Goal: Information Seeking & Learning: Learn about a topic

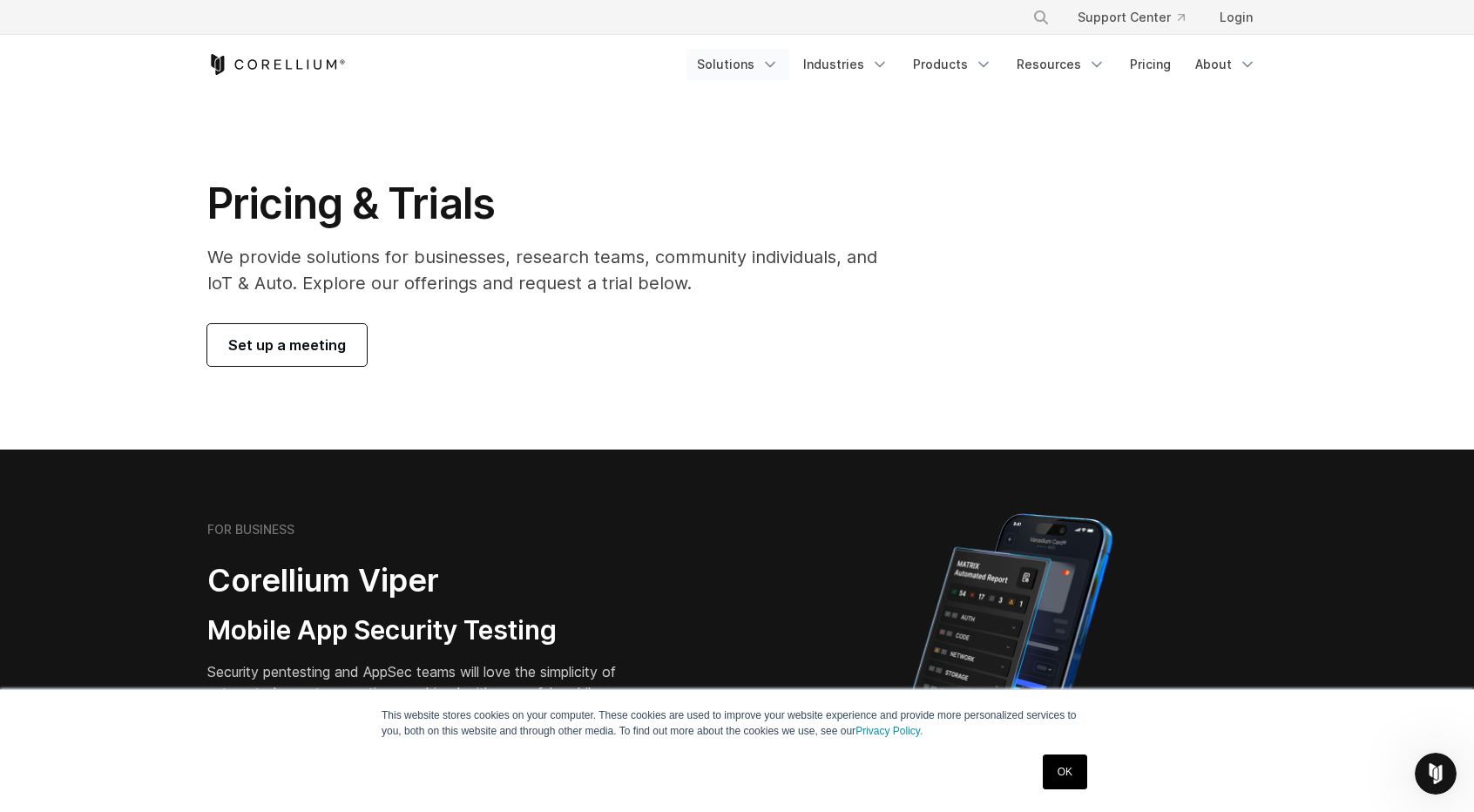
click at [766, 59] on link "Solutions" at bounding box center [738, 64] width 103 height 32
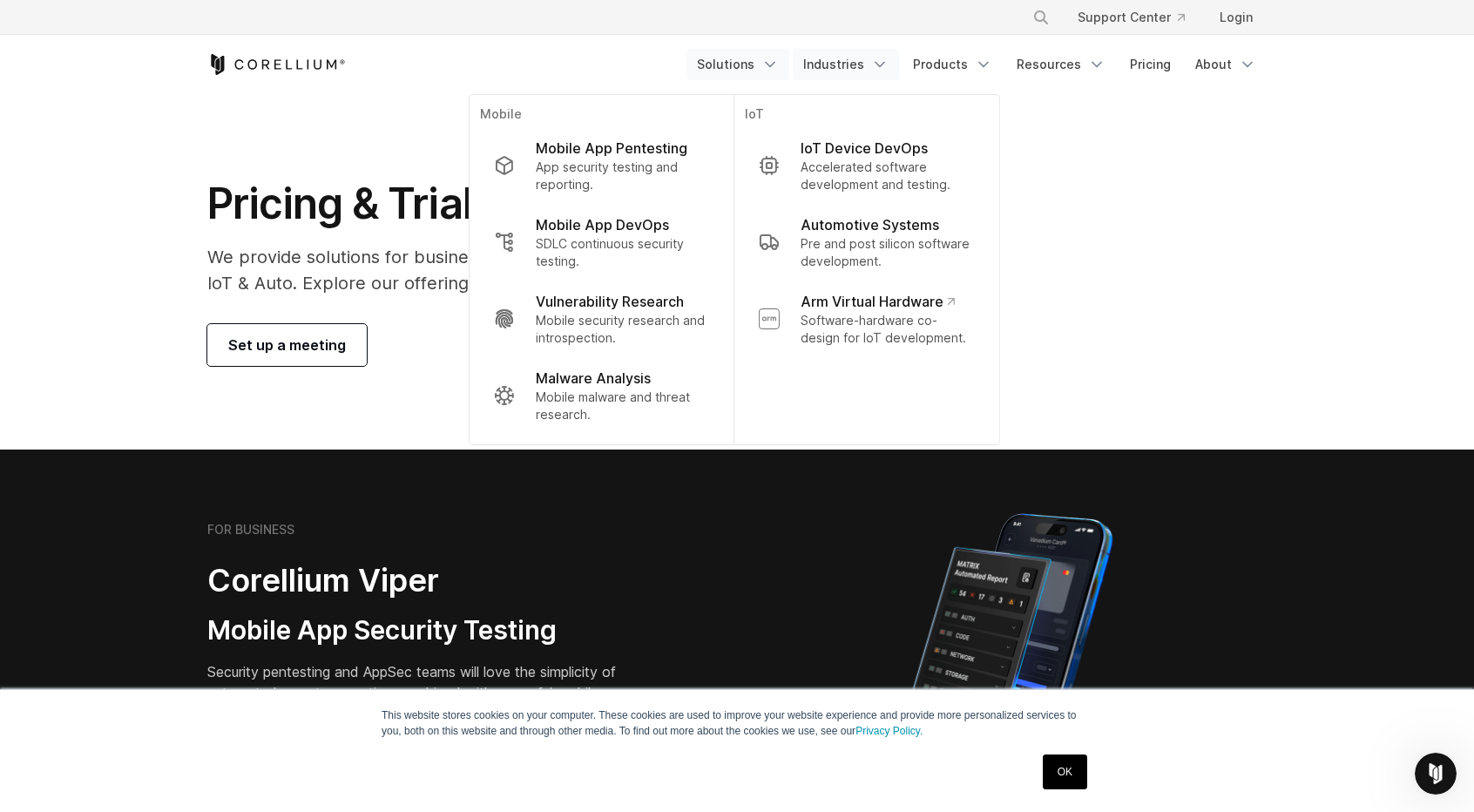
click at [859, 70] on link "Industries" at bounding box center [845, 64] width 106 height 32
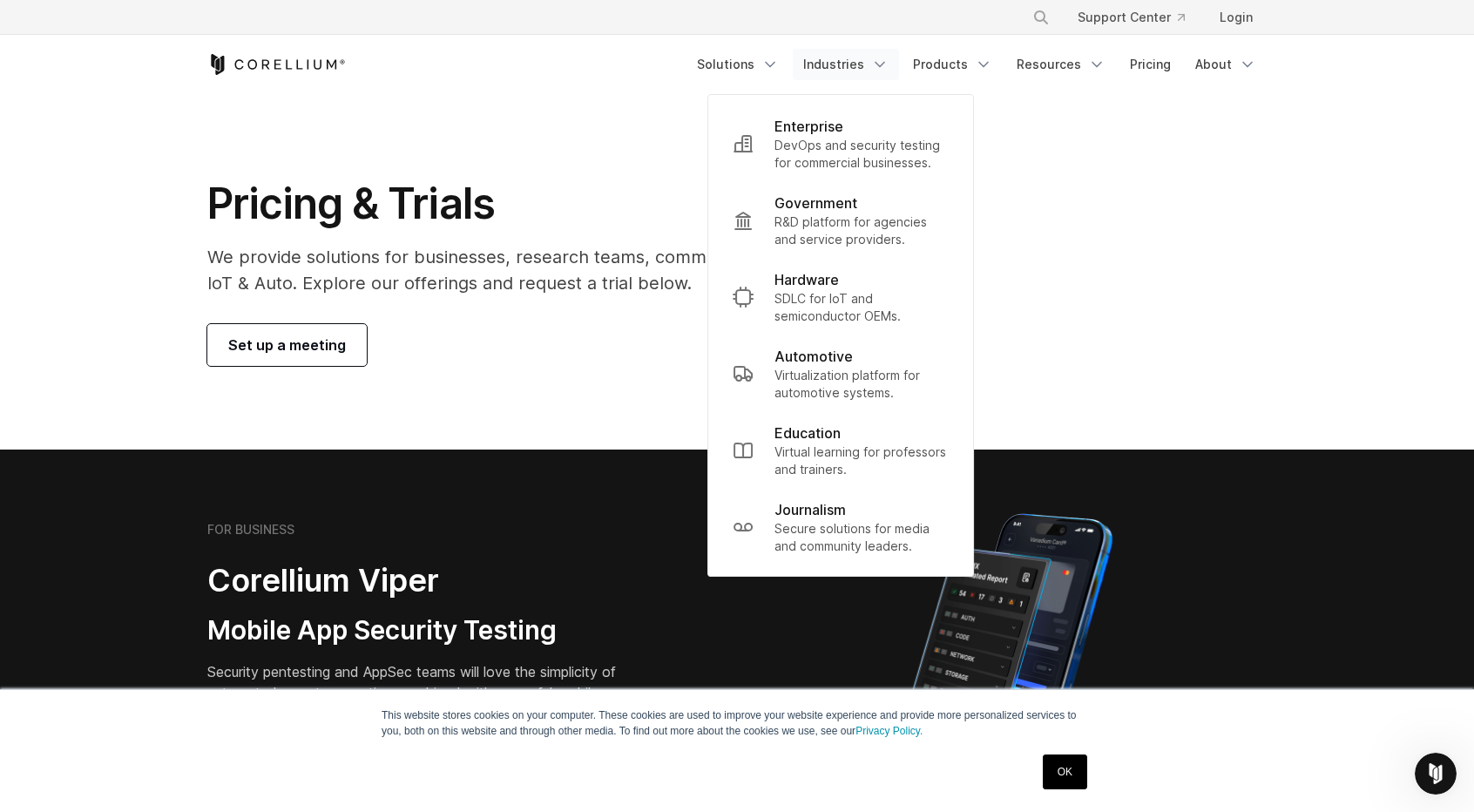
click at [1126, 217] on div "Pricing & Trials We provide solutions for businesses, research teams, community…" at bounding box center [737, 272] width 1094 height 188
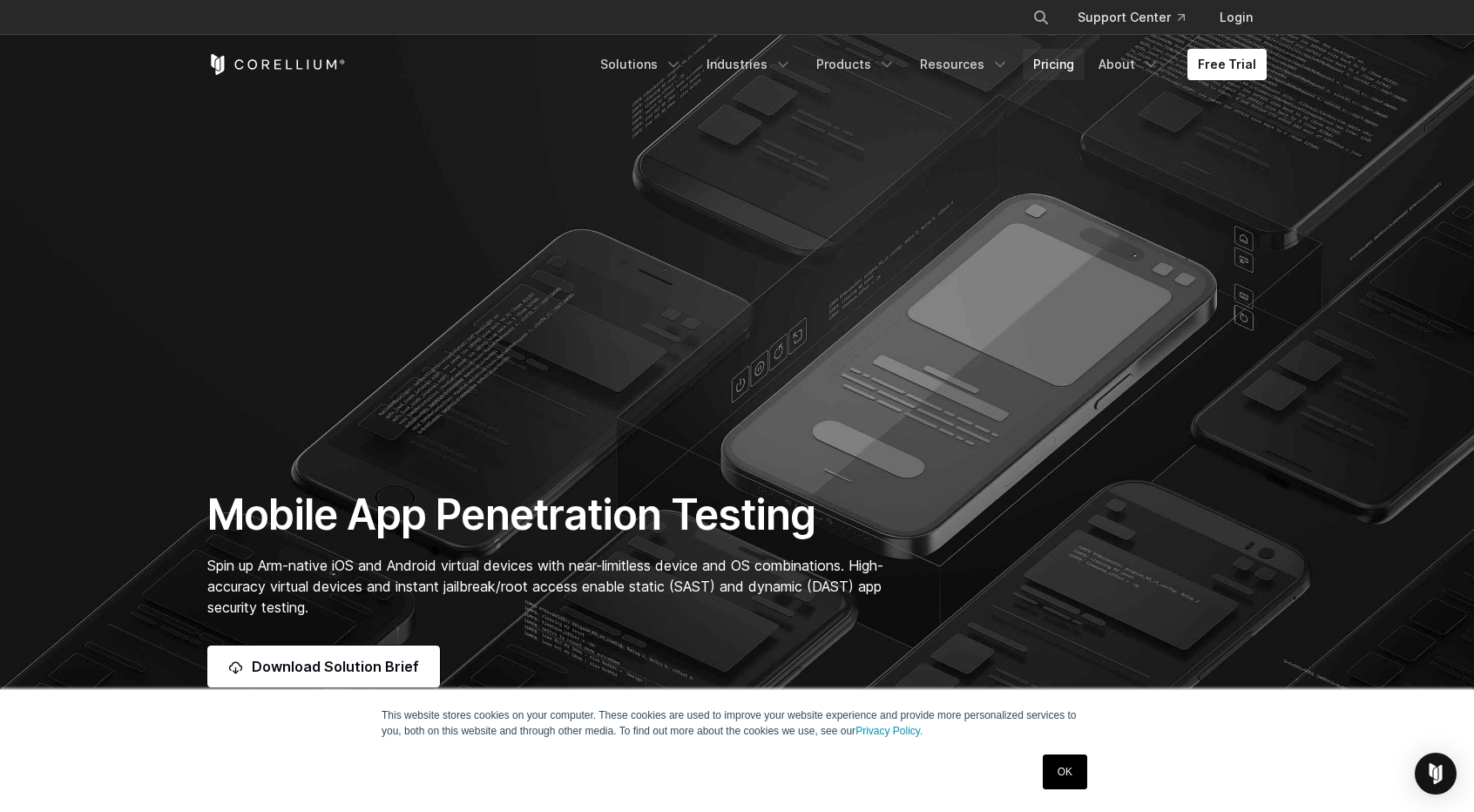
click at [1056, 69] on link "Pricing" at bounding box center [1054, 64] width 62 height 32
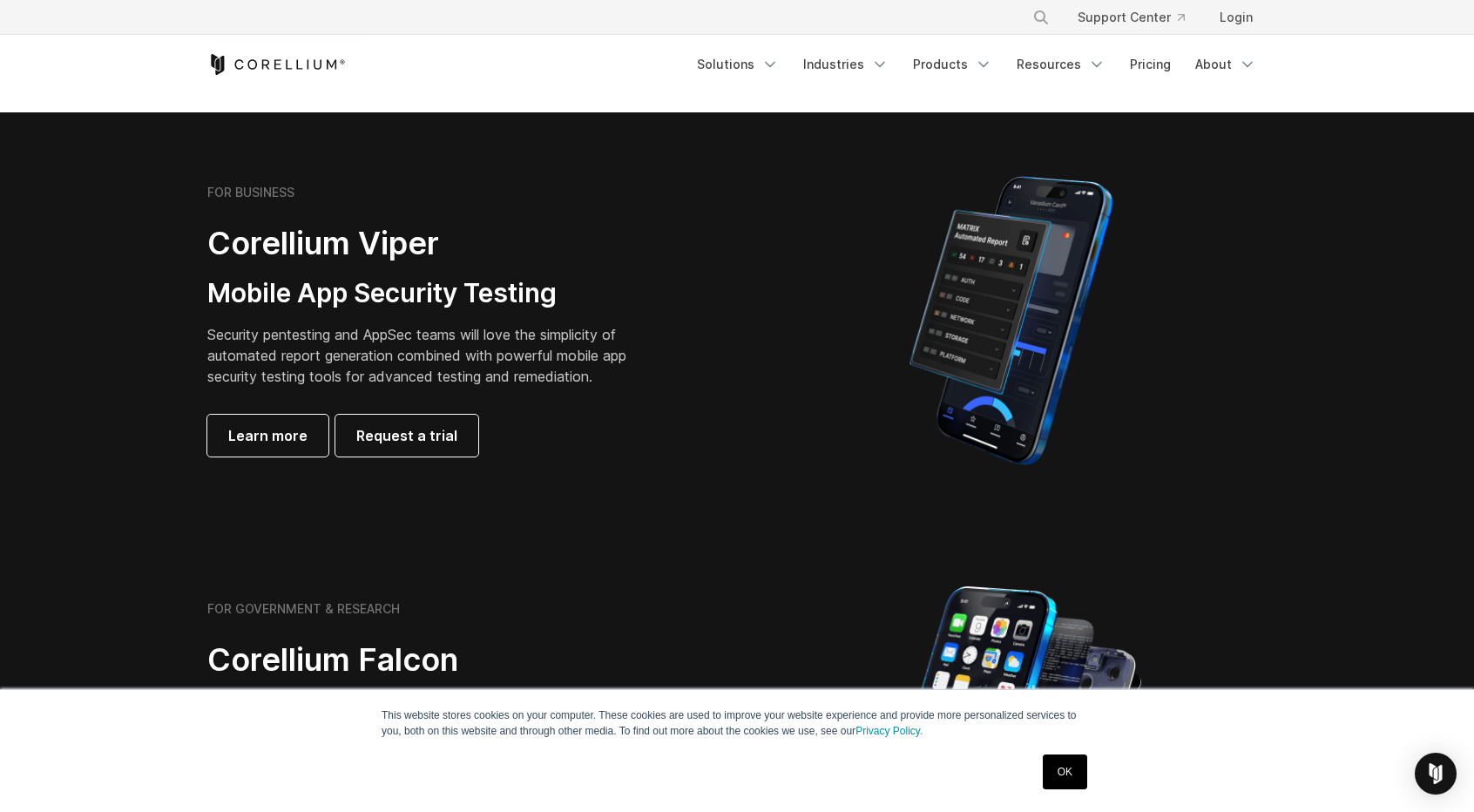
scroll to position [261, 0]
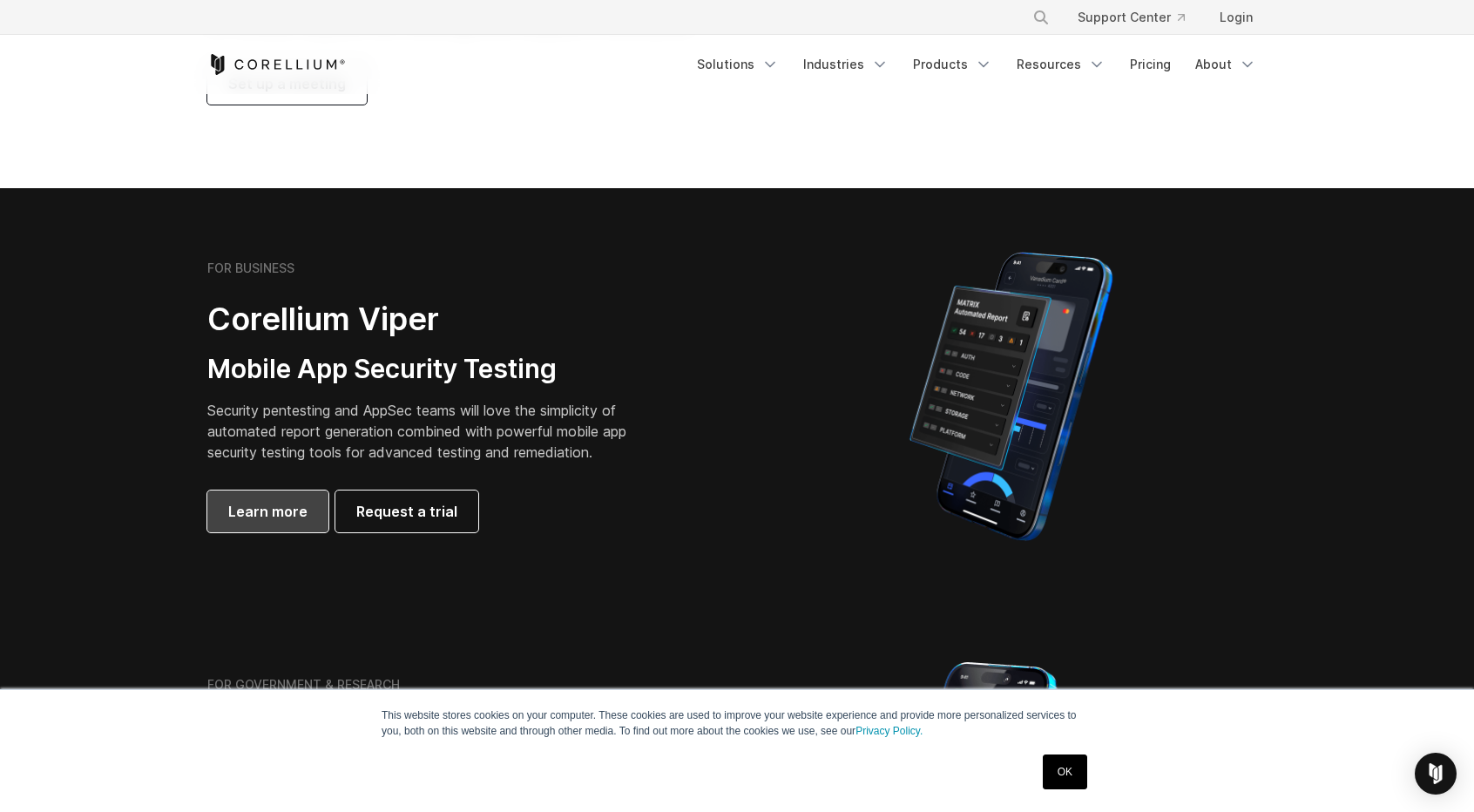
click at [243, 512] on span "Learn more" at bounding box center [268, 510] width 79 height 21
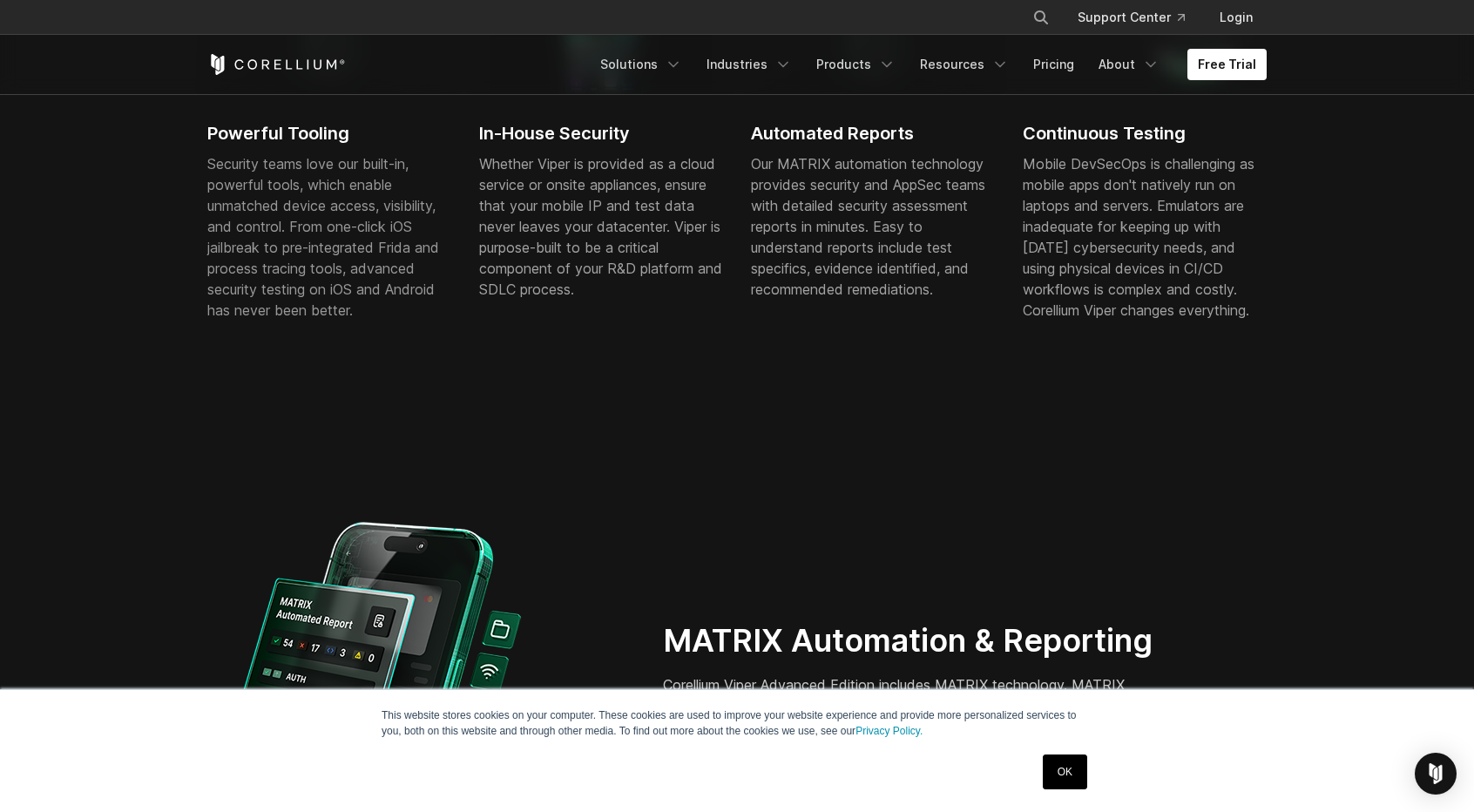
scroll to position [1481, 0]
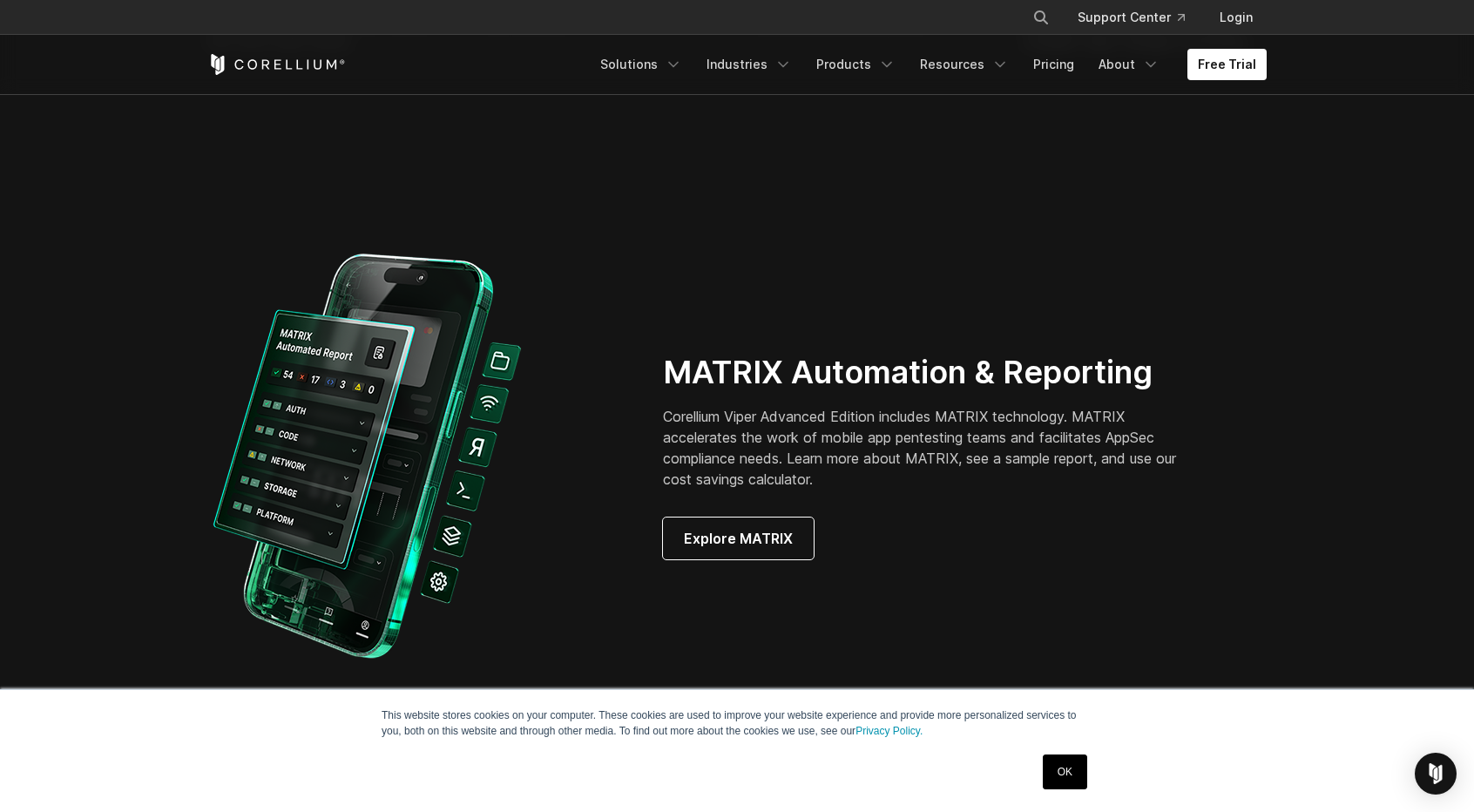
click at [1074, 768] on link "OK" at bounding box center [1064, 770] width 45 height 35
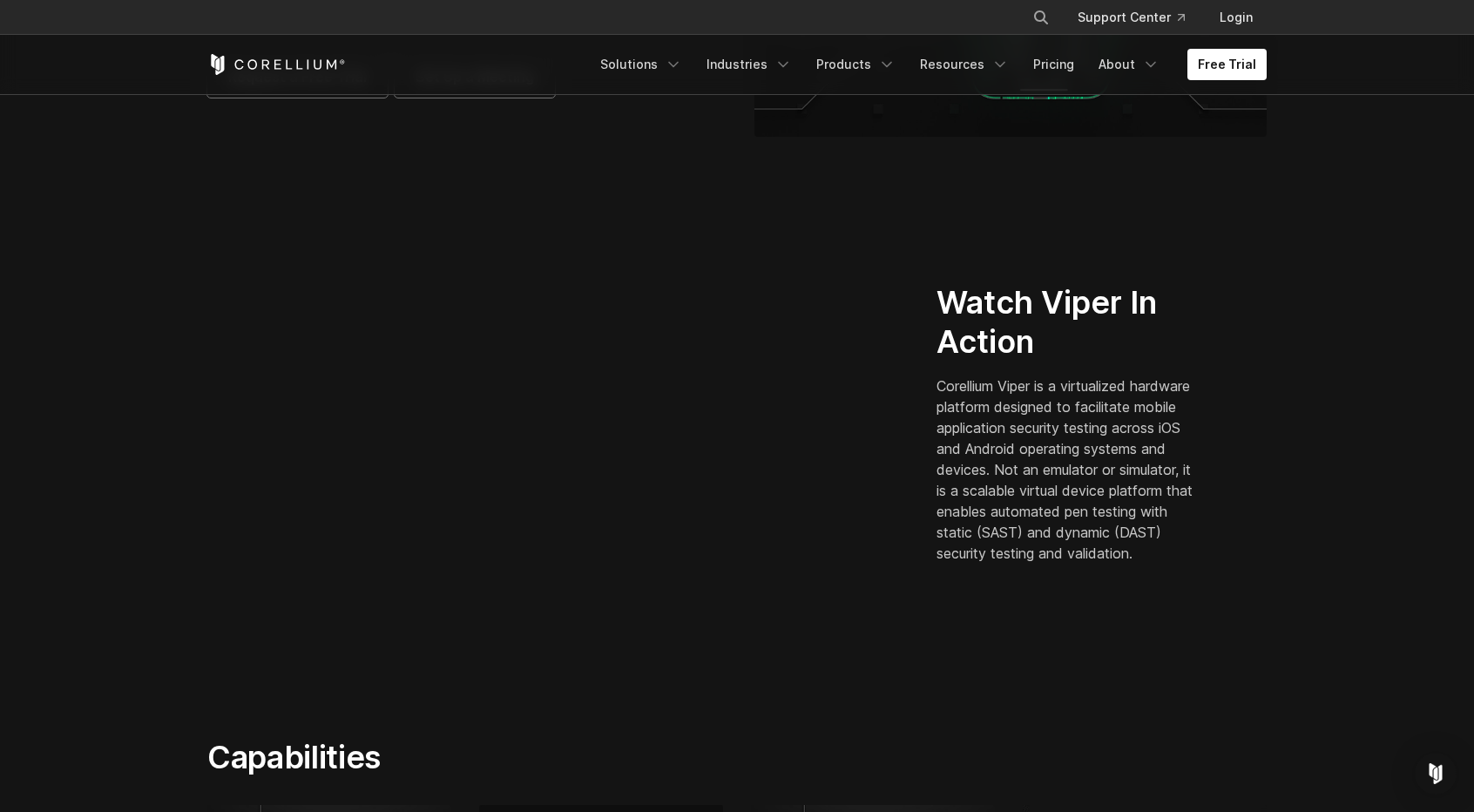
scroll to position [0, 0]
